Goal: Check status

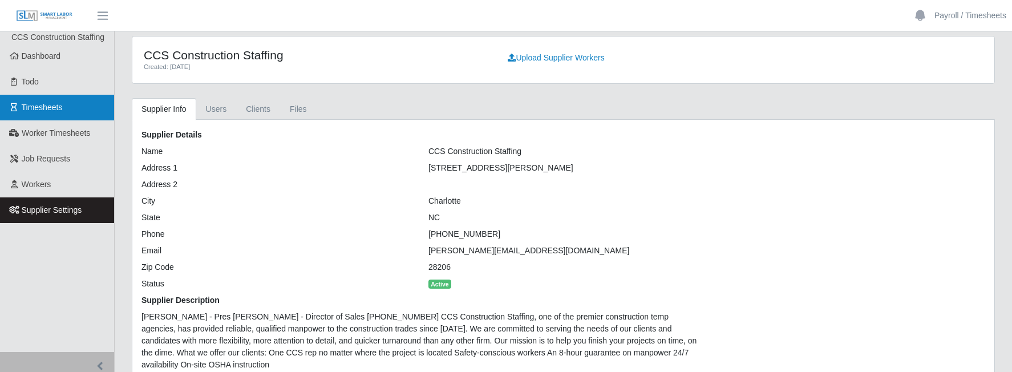
click at [41, 95] on link "Timesheets" at bounding box center [57, 108] width 114 height 26
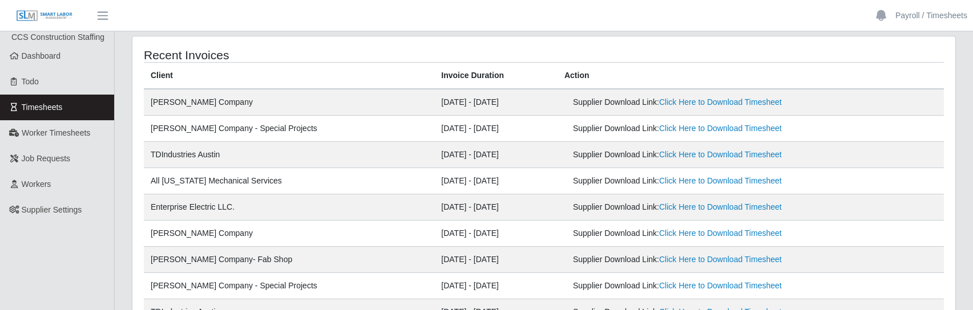
click at [491, 41] on div "Recent Invoices Client Invoice Duration Action [PERSON_NAME] Company [DATE] - […" at bounding box center [543, 218] width 823 height 362
